Goal: Task Accomplishment & Management: Manage account settings

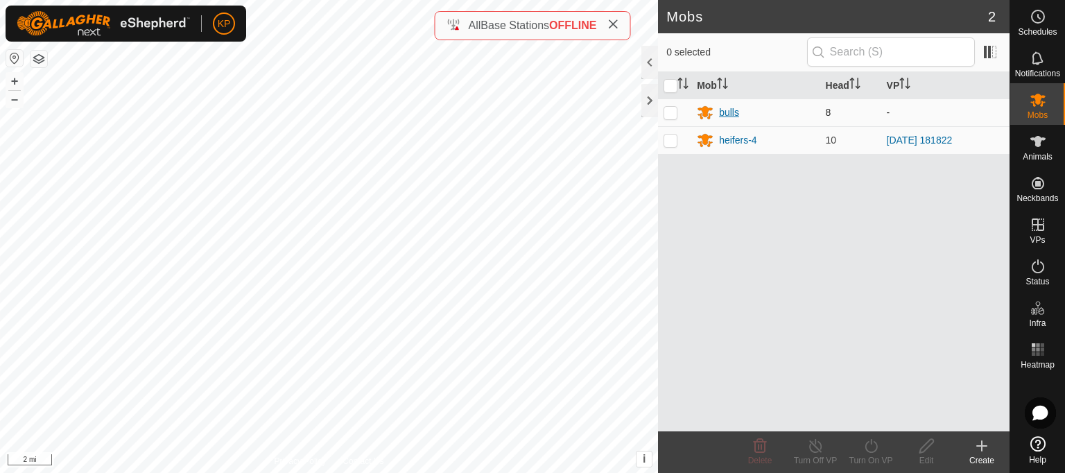
click at [724, 111] on div "bulls" at bounding box center [729, 112] width 20 height 15
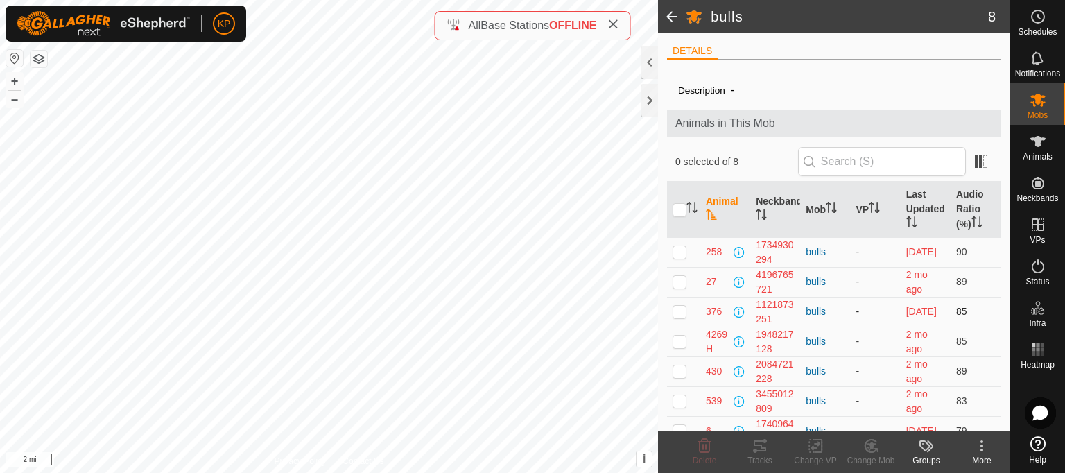
click at [679, 311] on p-checkbox at bounding box center [679, 311] width 14 height 11
checkbox input "true"
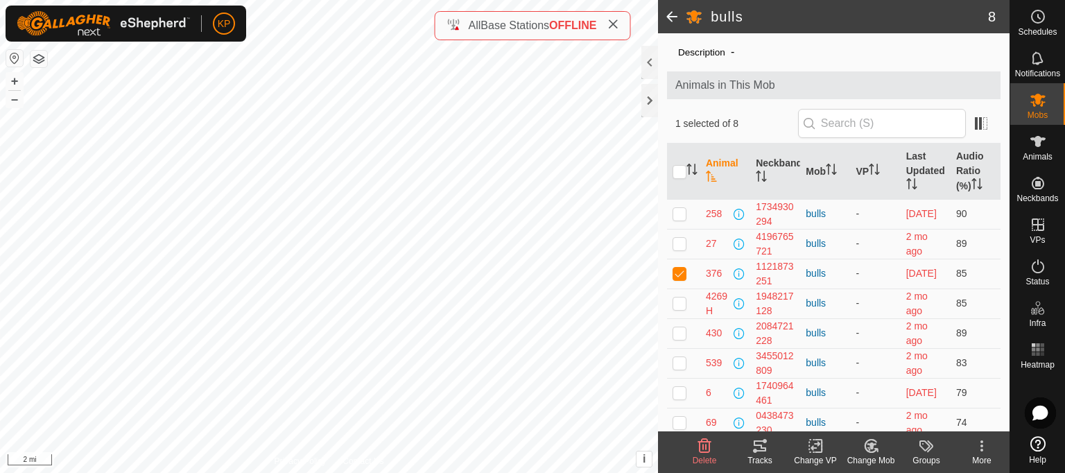
scroll to position [43, 0]
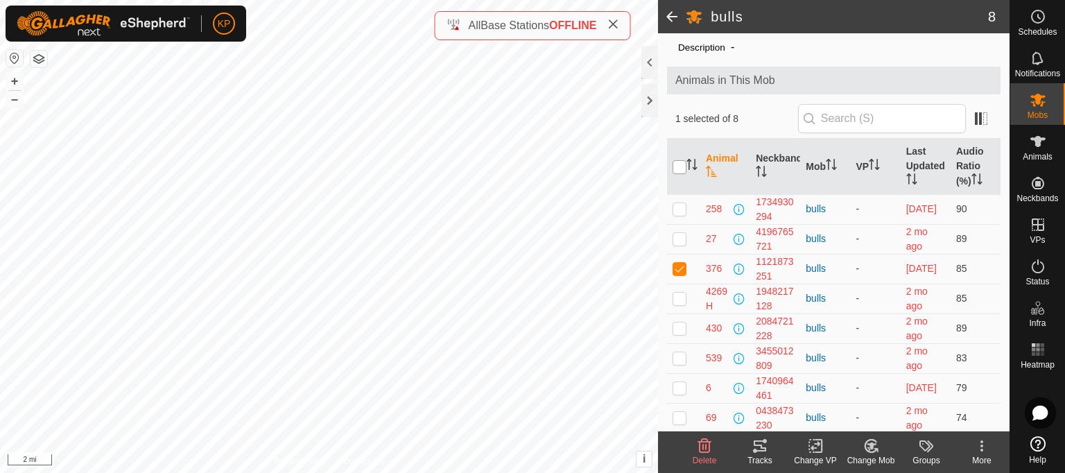
click at [677, 167] on input "checkbox" at bounding box center [679, 167] width 14 height 14
checkbox input "true"
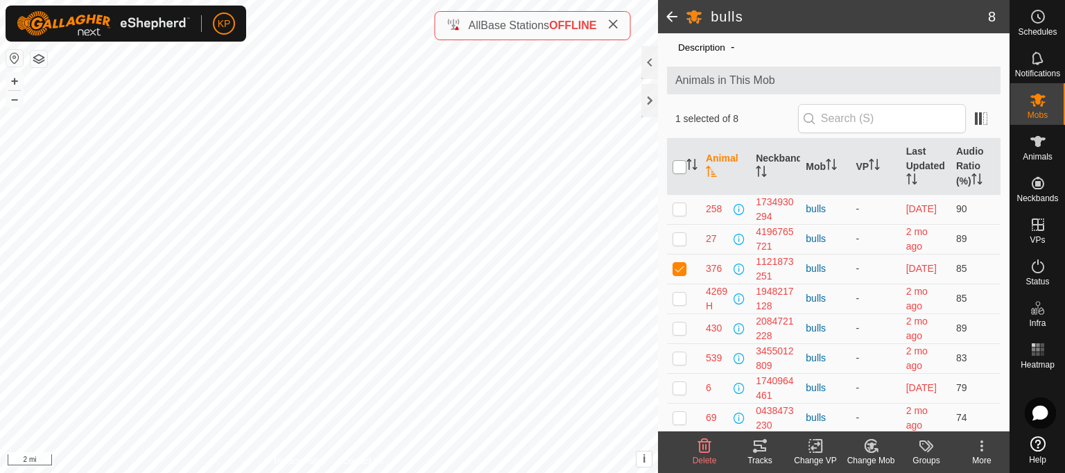
checkbox input "true"
